Goal: Information Seeking & Learning: Check status

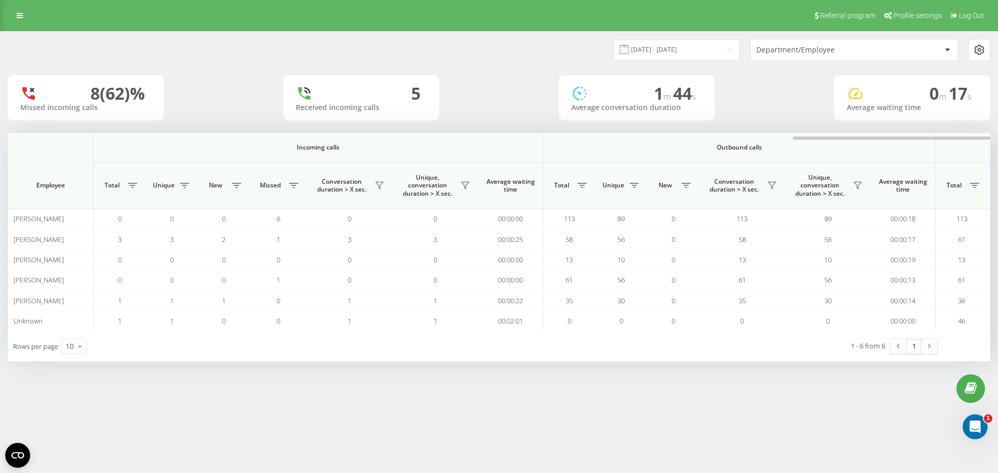
scroll to position [0, 468]
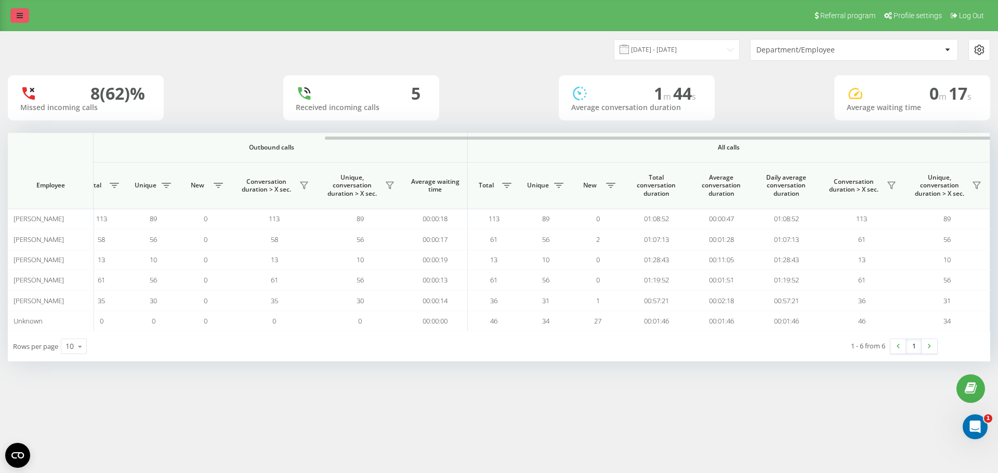
click at [17, 18] on icon at bounding box center [20, 15] width 6 height 7
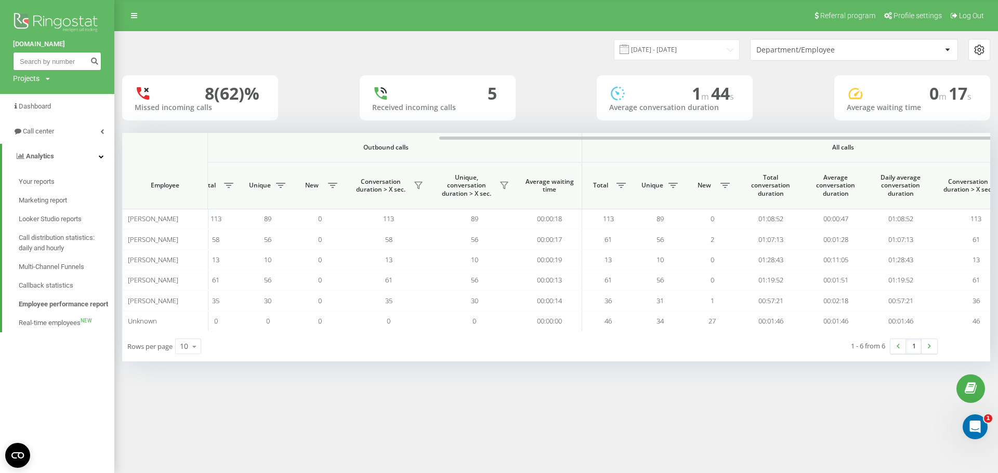
click at [73, 65] on input at bounding box center [57, 61] width 88 height 19
paste input "739 508 046"
type input "739 508 046"
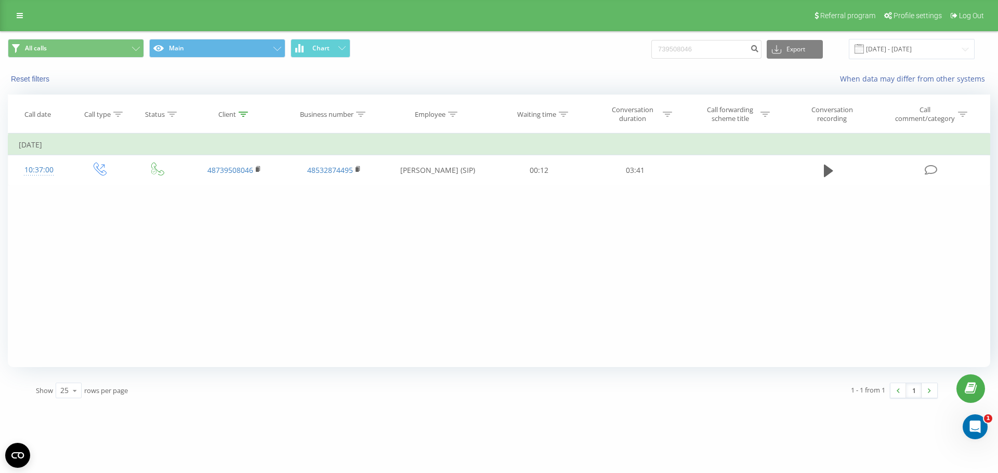
drag, startPoint x: 128, startPoint y: 140, endPoint x: 16, endPoint y: 140, distance: 112.3
click at [16, 140] on td "Friday, 8 August 2025" at bounding box center [499, 145] width 982 height 21
click at [600, 261] on div "Filter by condition Equal Enter value Cancel OK Filter by condition Equal Enter…" at bounding box center [499, 251] width 982 height 234
click at [693, 49] on input "739508046" at bounding box center [706, 49] width 110 height 19
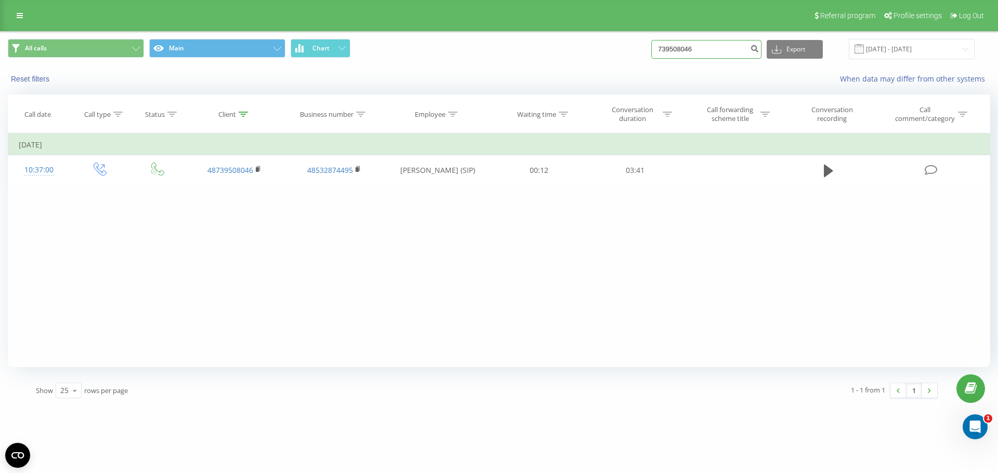
paste input "791 126 932"
type input "791 126 932"
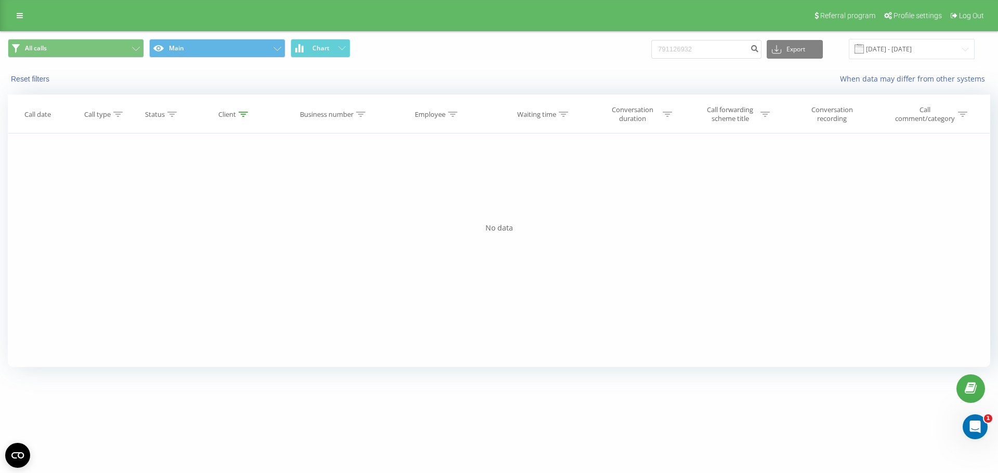
drag, startPoint x: 497, startPoint y: 232, endPoint x: 533, endPoint y: 239, distance: 36.4
click at [533, 239] on div "Call date Call type Status Client Business number Employee Waiting time Convers…" at bounding box center [499, 231] width 982 height 273
